Goal: Task Accomplishment & Management: Complete application form

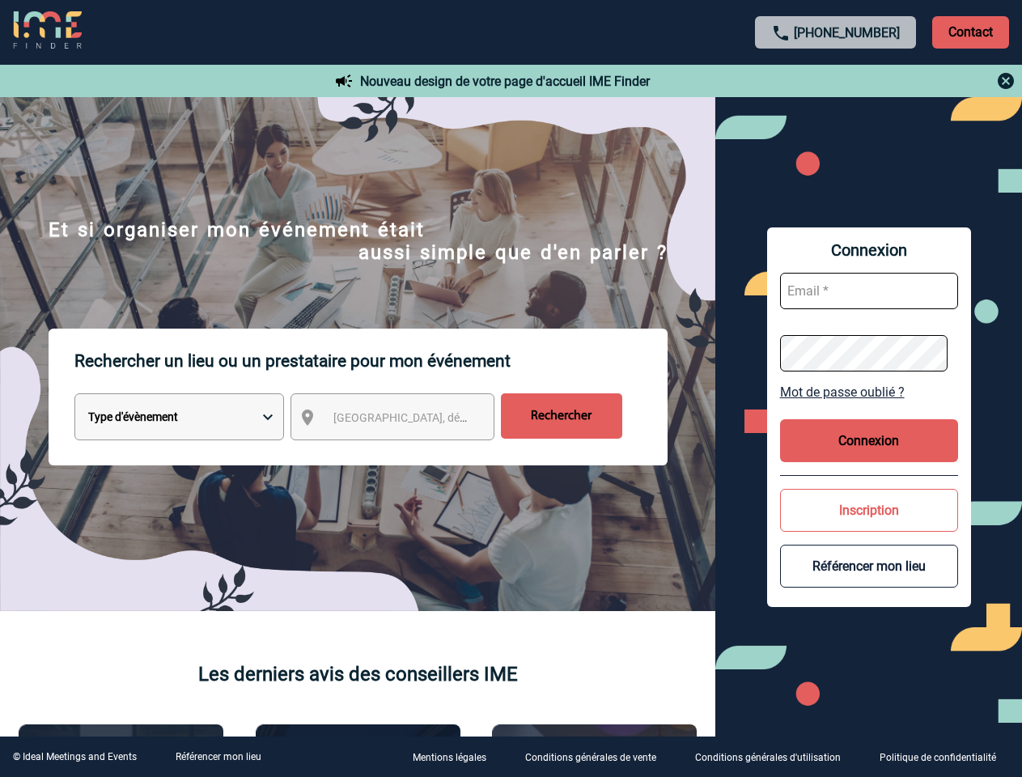
click at [511, 388] on p "Rechercher un lieu ou un prestataire pour mon événement" at bounding box center [370, 361] width 593 height 65
click at [970, 32] on p "Contact" at bounding box center [970, 32] width 77 height 32
click at [836, 81] on div at bounding box center [836, 80] width 360 height 19
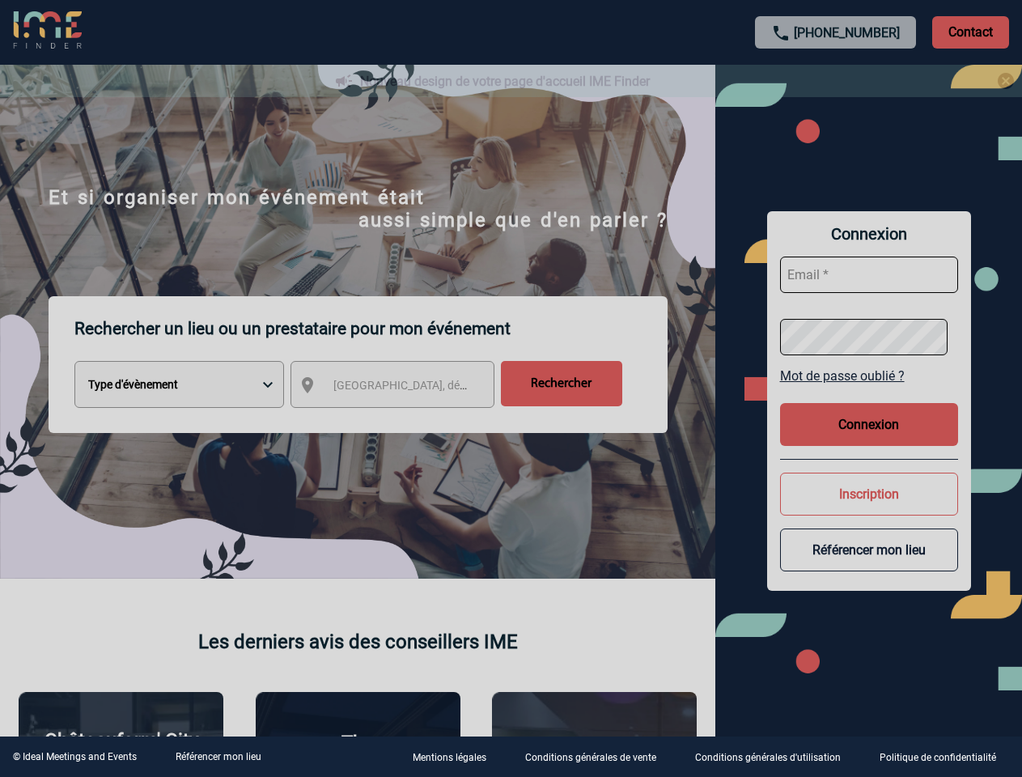
click at [407, 420] on div at bounding box center [511, 388] width 1022 height 777
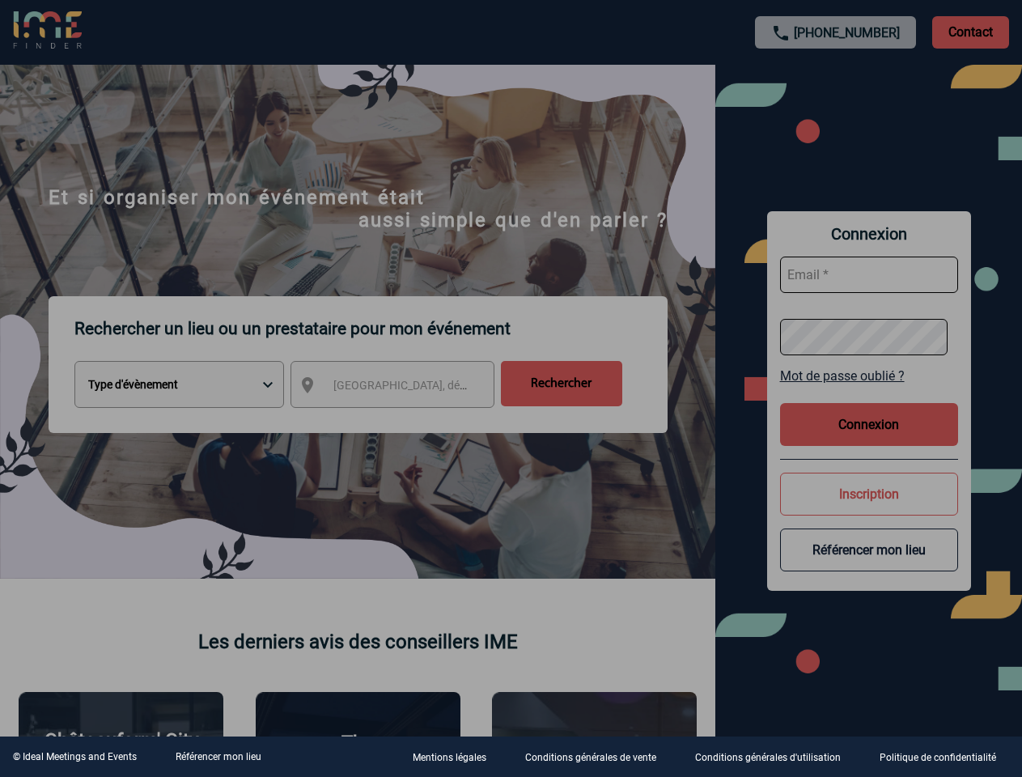
click at [869, 392] on div at bounding box center [511, 388] width 1022 height 777
click at [869, 440] on div at bounding box center [511, 388] width 1022 height 777
click at [869, 510] on div at bounding box center [511, 388] width 1022 height 777
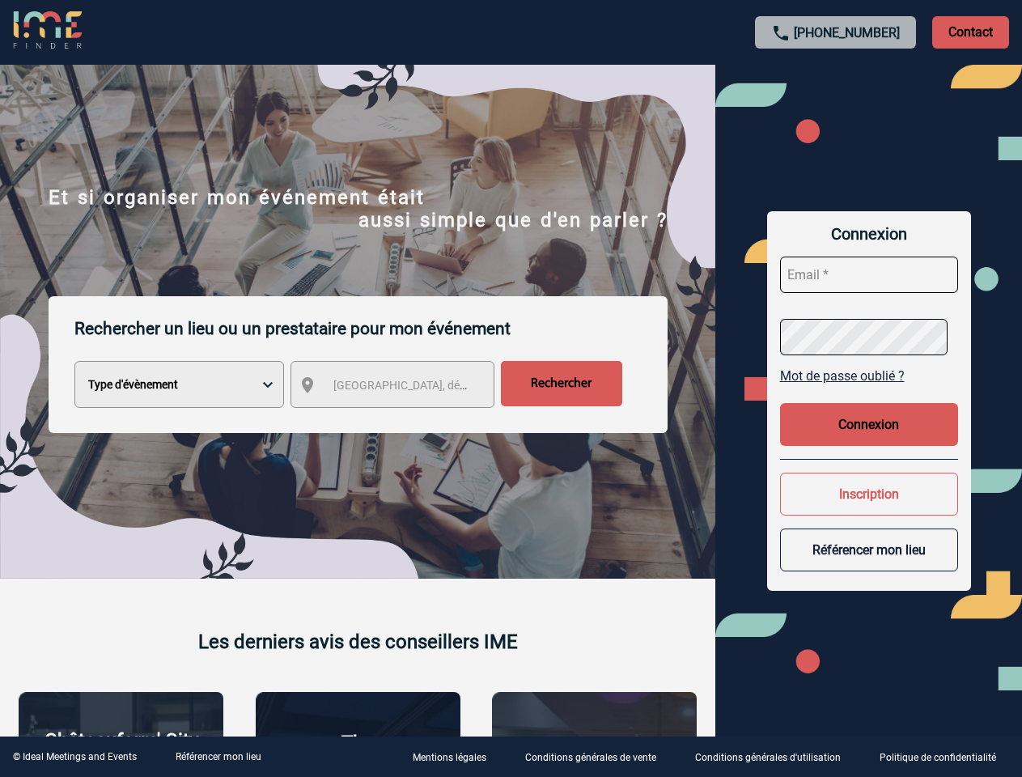
click at [869, 566] on button "Référencer mon lieu" at bounding box center [869, 549] width 178 height 43
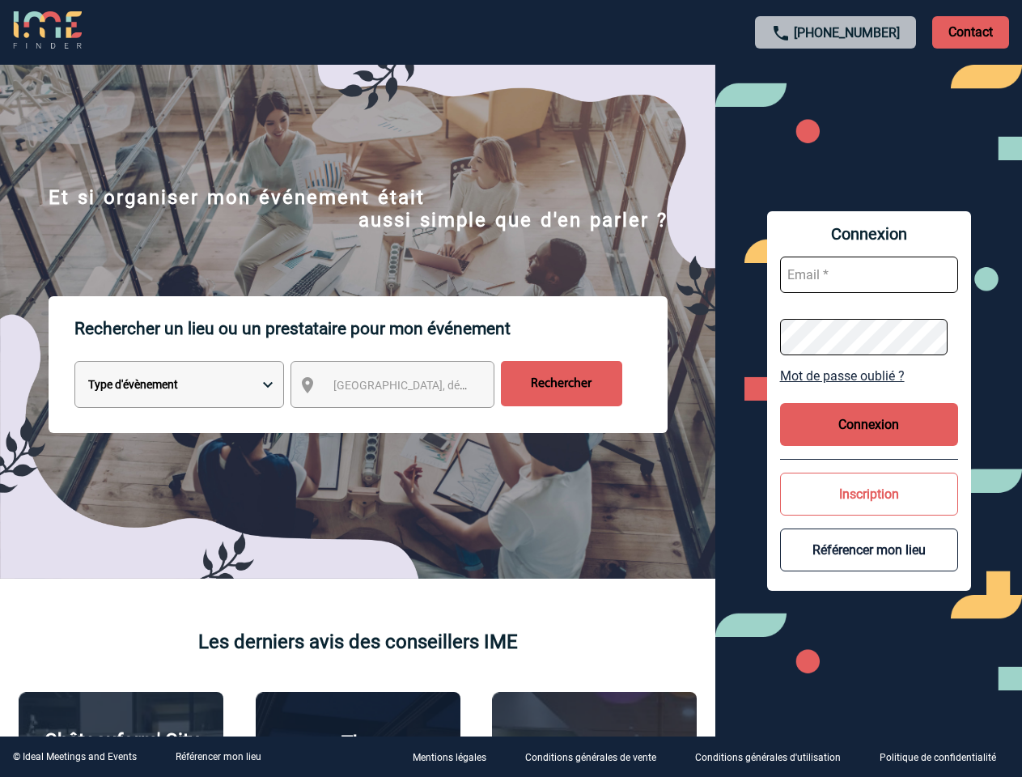
click at [218, 757] on link "Référencer mon lieu" at bounding box center [219, 756] width 86 height 11
